Goal: Task Accomplishment & Management: Manage account settings

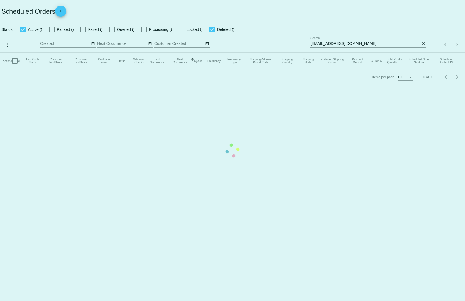
click at [197, 53] on mat-table "Actions Id Last Cycle Status Customer FirstName Customer LastName Customer Emai…" at bounding box center [232, 61] width 465 height 17
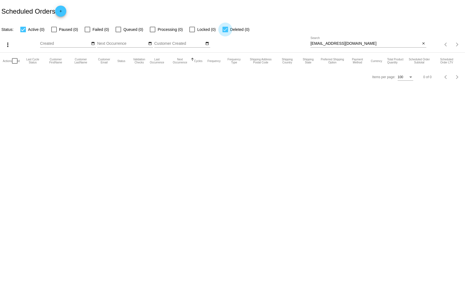
click at [223, 27] on div at bounding box center [226, 30] width 6 height 6
click at [225, 32] on input "Deleted (0)" at bounding box center [225, 32] width 0 height 0
checkbox input "false"
click at [149, 41] on mat-icon "date_range" at bounding box center [150, 43] width 4 height 4
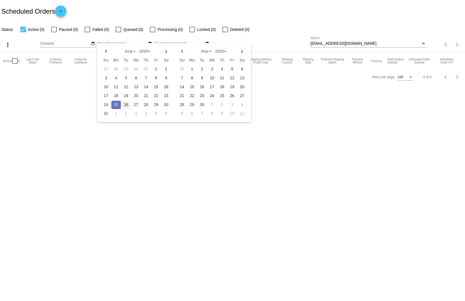
click at [124, 101] on td "26" at bounding box center [125, 105] width 9 height 8
type input "[DATE] - [DATE]"
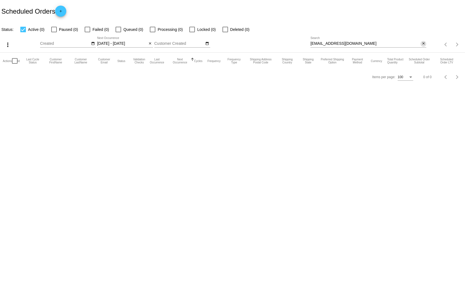
click at [425, 41] on mat-icon "close" at bounding box center [424, 43] width 4 height 4
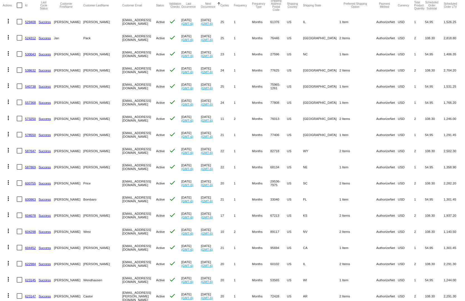
scroll to position [84, 0]
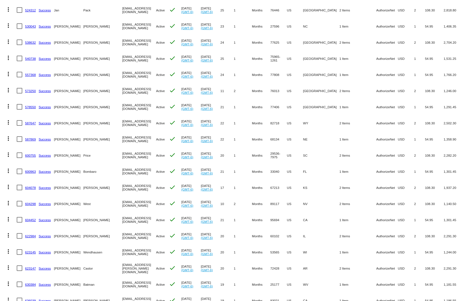
drag, startPoint x: 427, startPoint y: 263, endPoint x: 377, endPoint y: 265, distance: 49.6
click at [378, 265] on mat-row "more_vert 623147 Success Pamela Castor jcastor@hughes.net Active check Jul 26 2…" at bounding box center [233, 268] width 460 height 16
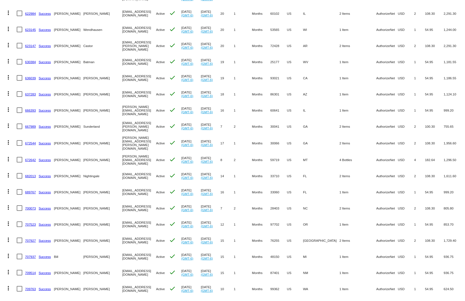
scroll to position [334, 0]
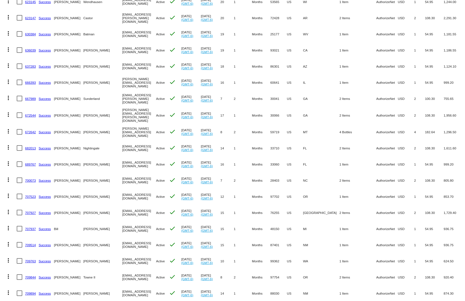
click at [26, 97] on link "667989" at bounding box center [30, 99] width 11 height 4
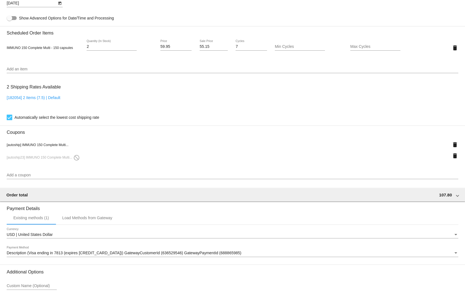
scroll to position [402, 0]
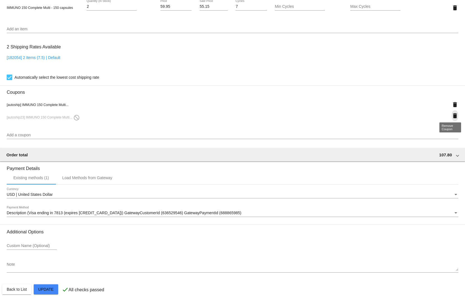
click at [454, 113] on mat-icon "delete" at bounding box center [455, 116] width 7 height 7
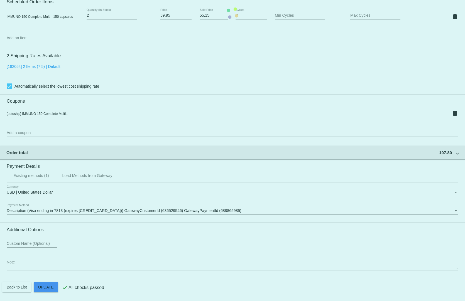
scroll to position [391, 0]
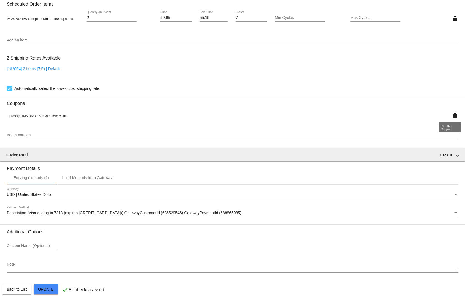
click at [452, 113] on mat-icon "delete" at bounding box center [455, 116] width 7 height 7
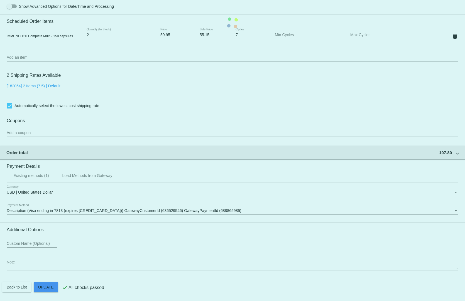
scroll to position [372, 0]
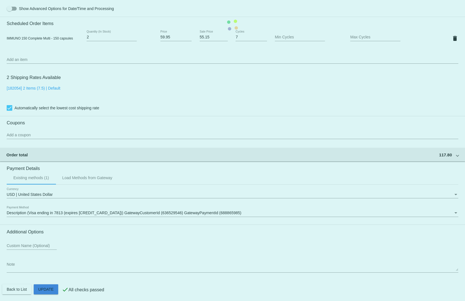
click at [43, 285] on mat-card "Customer 3538949: Judee Sunderland judeesunderland@reagan.com Customer Shipping…" at bounding box center [232, 25] width 465 height 557
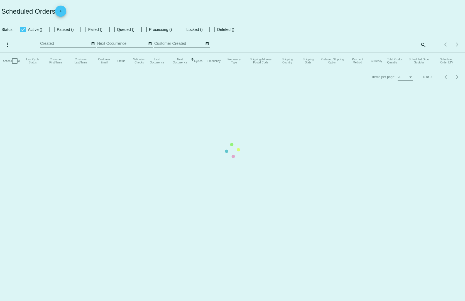
type input "[DATE] - [DATE]"
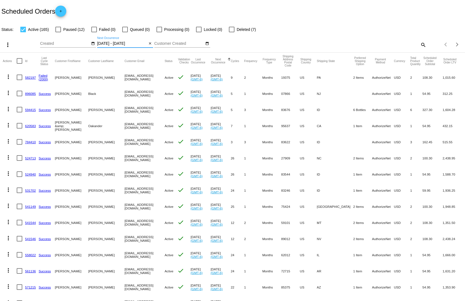
click at [120, 41] on input "[DATE] - [DATE]" at bounding box center [122, 43] width 50 height 4
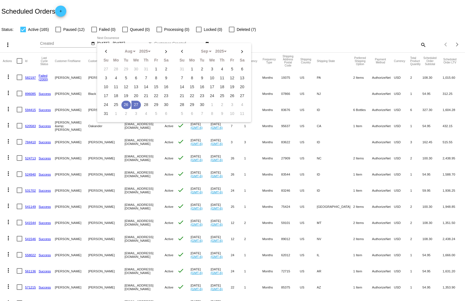
click at [123, 101] on td "26" at bounding box center [125, 105] width 9 height 8
type input "[DATE] - [DATE]"
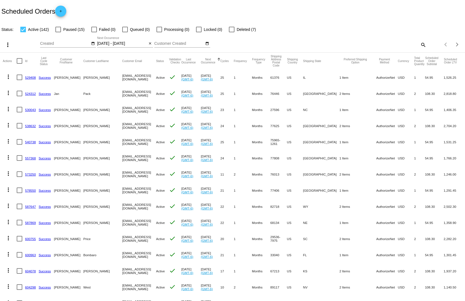
click at [347, 280] on mat-row "more_vert 604298 Success [PERSON_NAME] [EMAIL_ADDRESS][DOMAIN_NAME] Active chec…" at bounding box center [233, 287] width 460 height 16
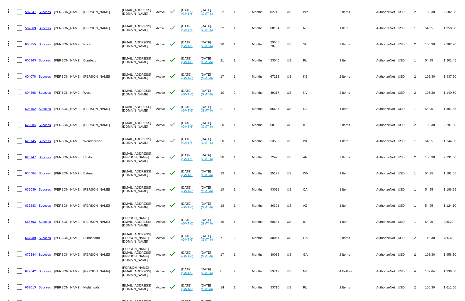
scroll to position [223, 0]
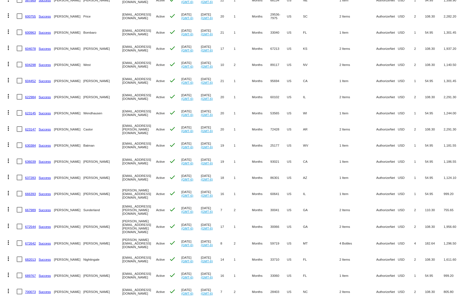
drag, startPoint x: 403, startPoint y: 286, endPoint x: 351, endPoint y: 286, distance: 52.4
click at [351, 286] on mat-row "more_vert 700073 Success [PERSON_NAME][GEOGRAPHIC_DATA] [EMAIL_ADDRESS][DOMAIN_…" at bounding box center [233, 292] width 460 height 16
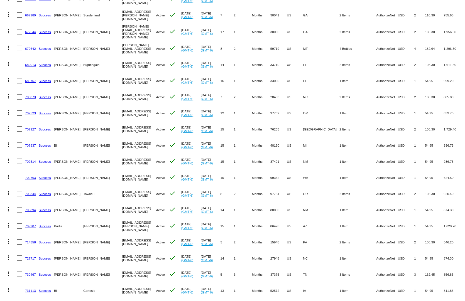
scroll to position [473, 0]
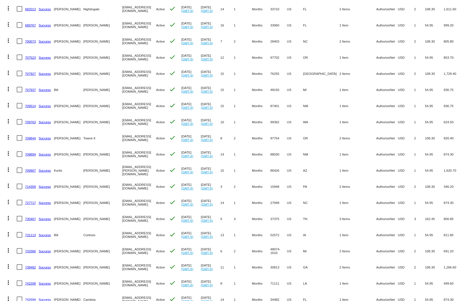
drag, startPoint x: 428, startPoint y: 298, endPoint x: 331, endPoint y: 293, distance: 96.5
click at [331, 293] on mat-row "more_vert 742594 Success [PERSON_NAME][GEOGRAPHIC_DATA] [EMAIL_ADDRESS][DOMAIN_…" at bounding box center [233, 300] width 460 height 16
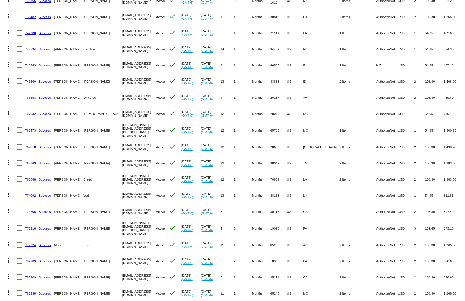
scroll to position [752, 0]
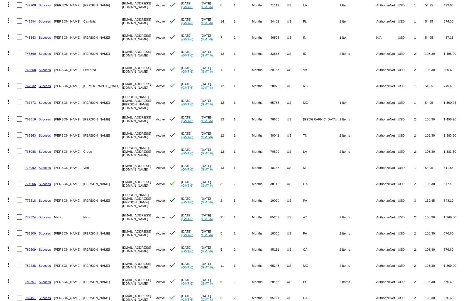
drag, startPoint x: 427, startPoint y: 273, endPoint x: 316, endPoint y: 265, distance: 110.9
click at [316, 265] on mat-table "Actions Id Last Cycle Status Customer FirstName Customer LastName Customer Emai…" at bounding box center [232, 118] width 465 height 1635
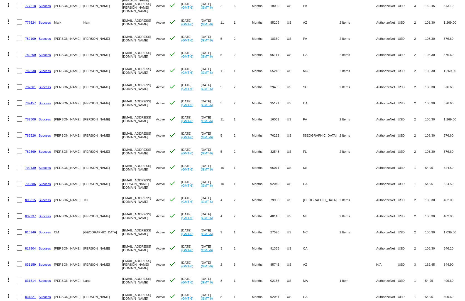
scroll to position [1003, 0]
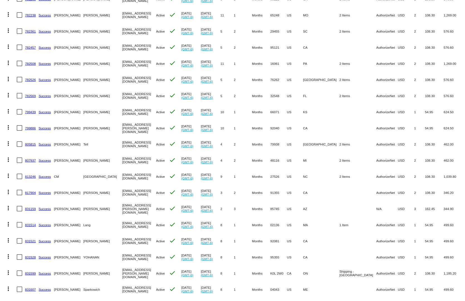
drag, startPoint x: 399, startPoint y: 283, endPoint x: 302, endPoint y: 282, distance: 96.6
click at [302, 282] on mat-row "more_vert 831607 Success [PERSON_NAME] [EMAIL_ADDRESS][DOMAIN_NAME] Active chec…" at bounding box center [233, 290] width 460 height 16
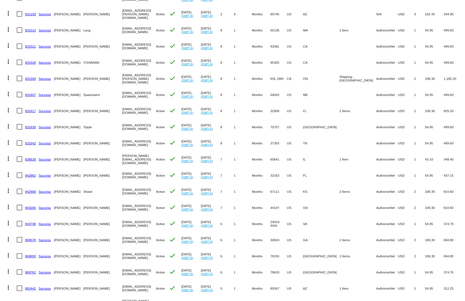
scroll to position [1225, 0]
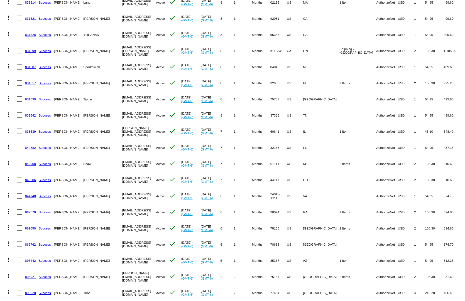
drag, startPoint x: 398, startPoint y: 285, endPoint x: 320, endPoint y: 277, distance: 78.4
click at [321, 285] on mat-row "more_vert 895928 Success [PERSON_NAME] Tribe [EMAIL_ADDRESS][DOMAIN_NAME] Activ…" at bounding box center [233, 293] width 460 height 16
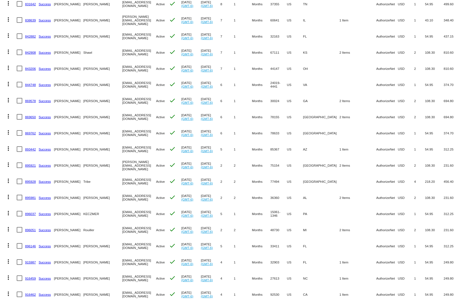
scroll to position [1398, 0]
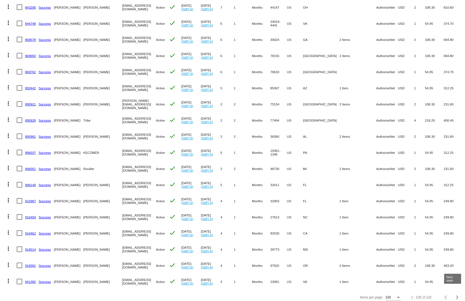
click at [454, 296] on button "Next page" at bounding box center [457, 297] width 11 height 11
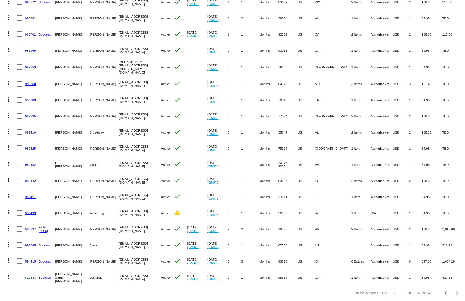
scroll to position [461, 0]
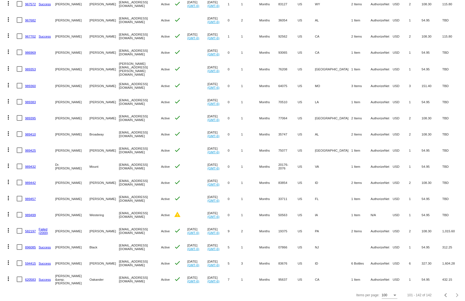
drag, startPoint x: 421, startPoint y: 63, endPoint x: 345, endPoint y: 61, distance: 75.8
click at [344, 60] on mat-row "more_vert 989353 [PERSON_NAME] [PERSON_NAME][EMAIL_ADDRESS][PERSON_NAME][DOMAIN…" at bounding box center [233, 68] width 460 height 17
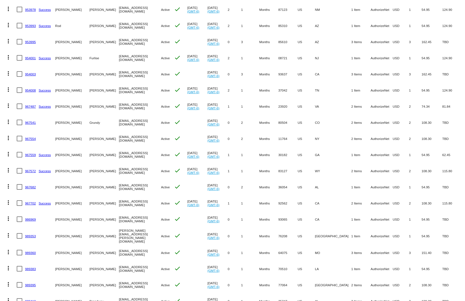
drag, startPoint x: 417, startPoint y: 55, endPoint x: 370, endPoint y: 54, distance: 46.5
click at [370, 54] on mat-row "more_vert 954001 Success [GEOGRAPHIC_DATA] Furlise [EMAIL_ADDRESS][DOMAIN_NAME]…" at bounding box center [233, 58] width 460 height 16
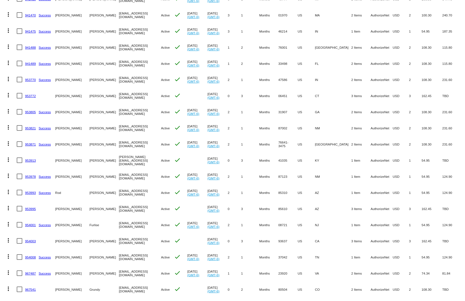
scroll to position [71, 0]
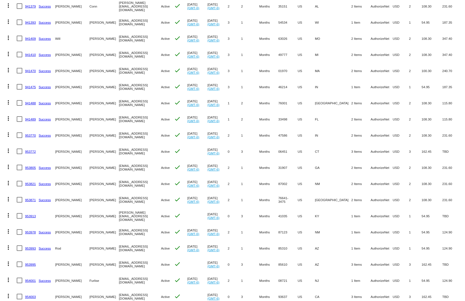
click at [32, 69] on link "941470" at bounding box center [30, 71] width 11 height 4
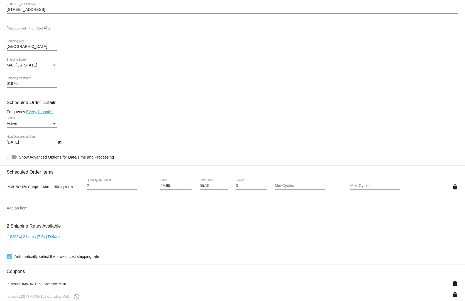
scroll to position [306, 0]
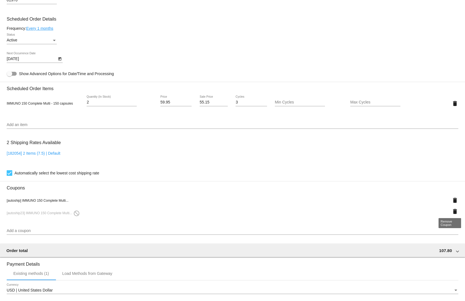
click at [452, 211] on mat-icon "delete" at bounding box center [455, 211] width 7 height 7
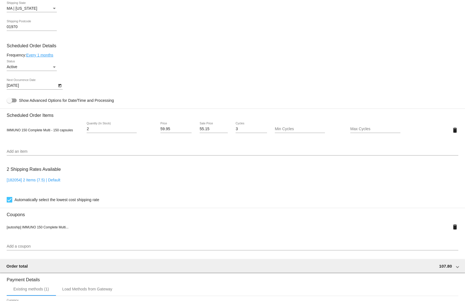
scroll to position [252, 0]
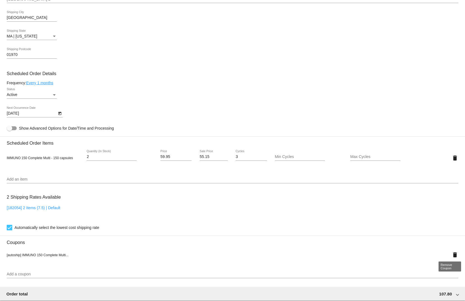
click at [452, 252] on mat-icon "delete" at bounding box center [455, 255] width 7 height 7
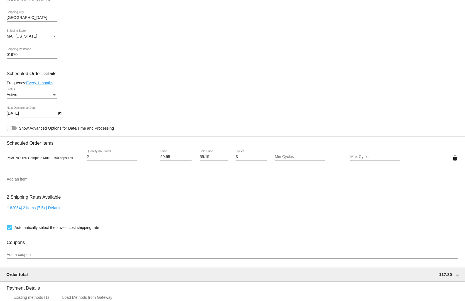
scroll to position [372, 0]
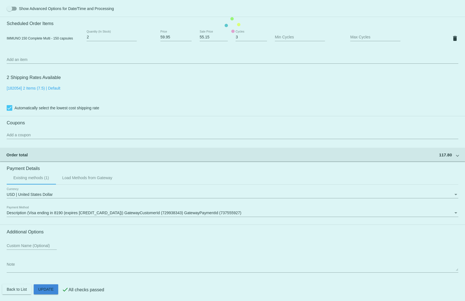
click at [42, 291] on mat-card "Customer 6543438: [PERSON_NAME] [EMAIL_ADDRESS][DOMAIN_NAME] Customer Shipping …" at bounding box center [232, 25] width 465 height 557
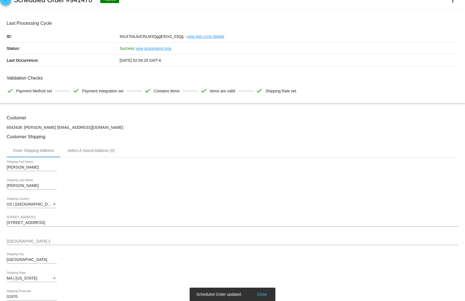
scroll to position [0, 0]
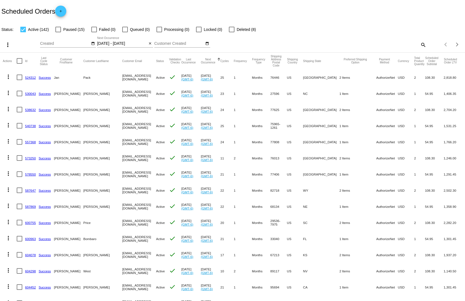
click at [108, 41] on input "[DATE] - [DATE]" at bounding box center [122, 43] width 50 height 4
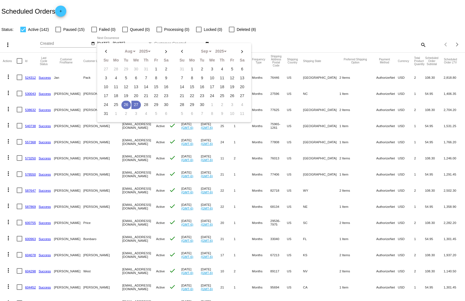
click at [126, 101] on td "26" at bounding box center [125, 105] width 9 height 8
type input "[DATE] - [DATE]"
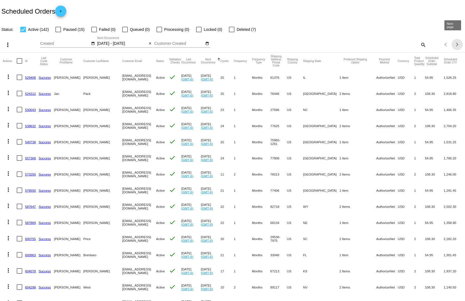
click at [455, 43] on div "Next page" at bounding box center [457, 45] width 4 height 4
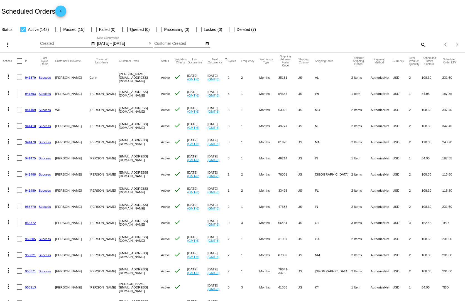
drag, startPoint x: 225, startPoint y: 281, endPoint x: 216, endPoint y: 281, distance: 8.9
click at [217, 281] on mat-row "more_vert 953913 debbie mcelfresh [EMAIL_ADDRESS][DOMAIN_NAME] Active check [DA…" at bounding box center [233, 287] width 460 height 16
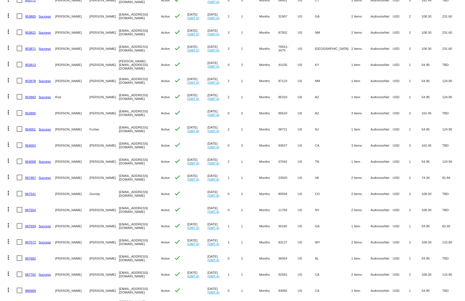
scroll to position [251, 0]
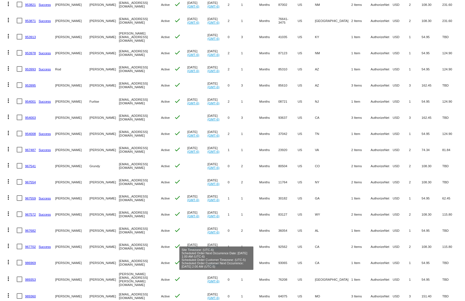
drag, startPoint x: 326, startPoint y: 274, endPoint x: 222, endPoint y: 276, distance: 104.7
click at [222, 276] on mat-row "more_vert 989353 [PERSON_NAME] [PERSON_NAME][EMAIL_ADDRESS][PERSON_NAME][DOMAIN…" at bounding box center [233, 279] width 460 height 17
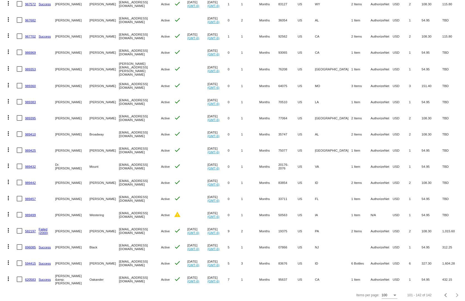
drag, startPoint x: 301, startPoint y: 272, endPoint x: 166, endPoint y: 272, distance: 134.8
click at [166, 272] on mat-row "more_vert 620583 Success [PERSON_NAME] &amp; [PERSON_NAME] [EMAIL_ADDRESS][DOMA…" at bounding box center [233, 280] width 460 height 16
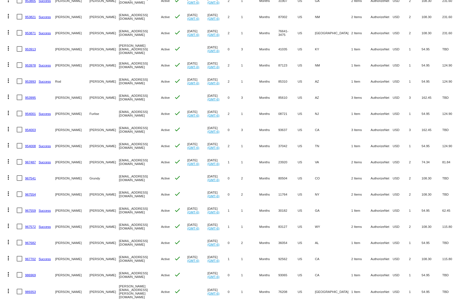
scroll to position [43, 0]
